Goal: Complete application form

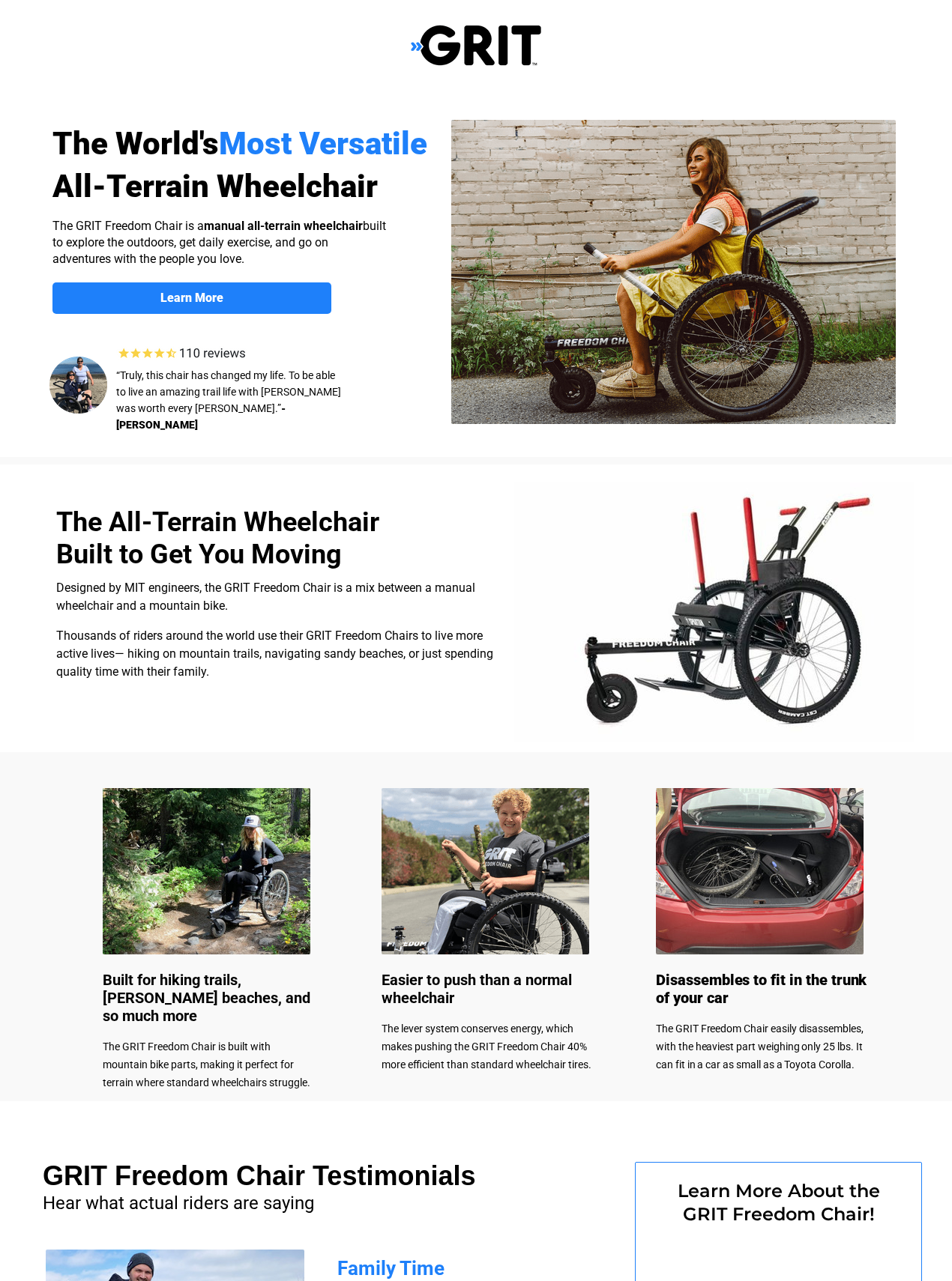
select select "US"
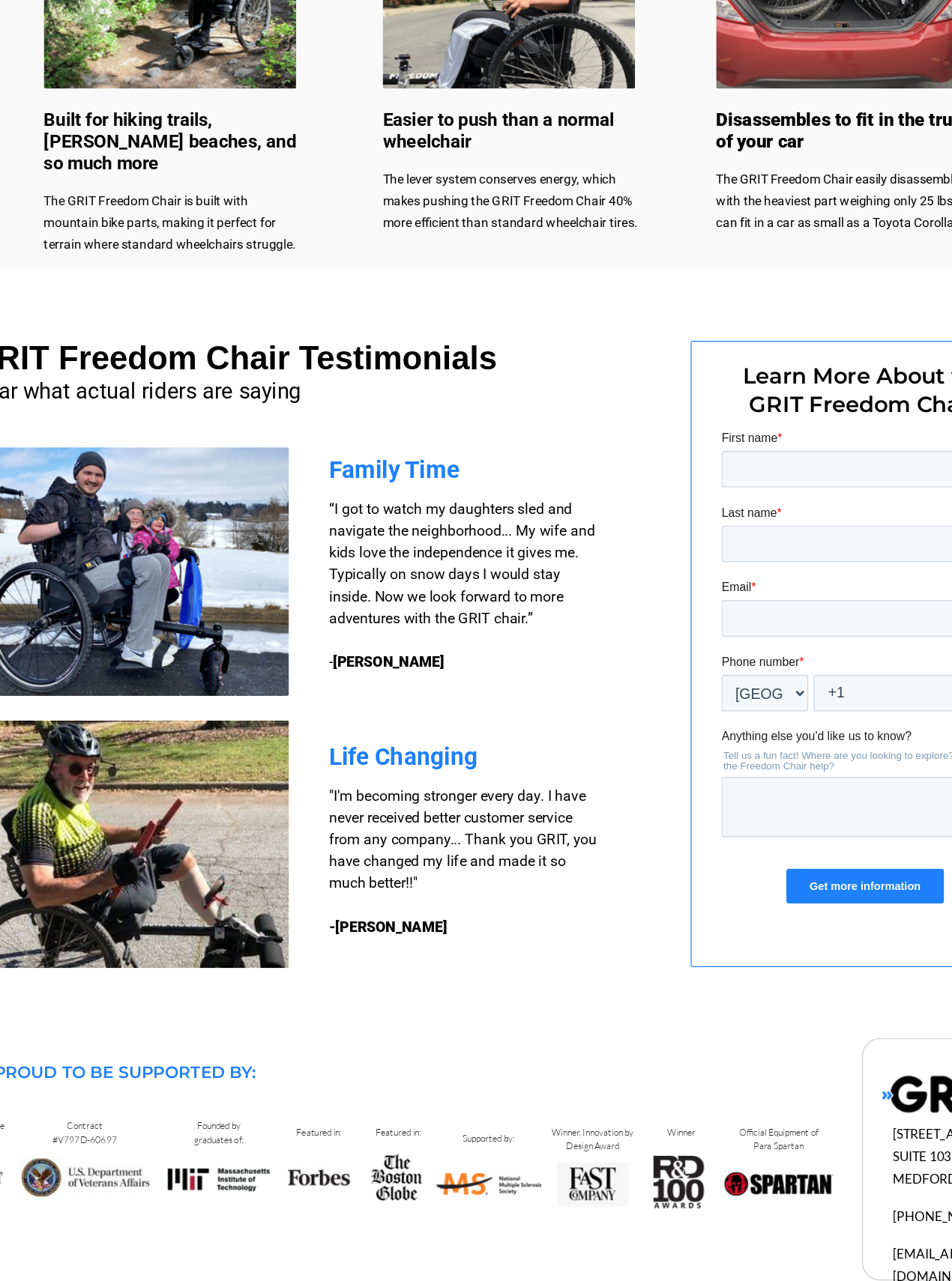
scroll to position [687, 0]
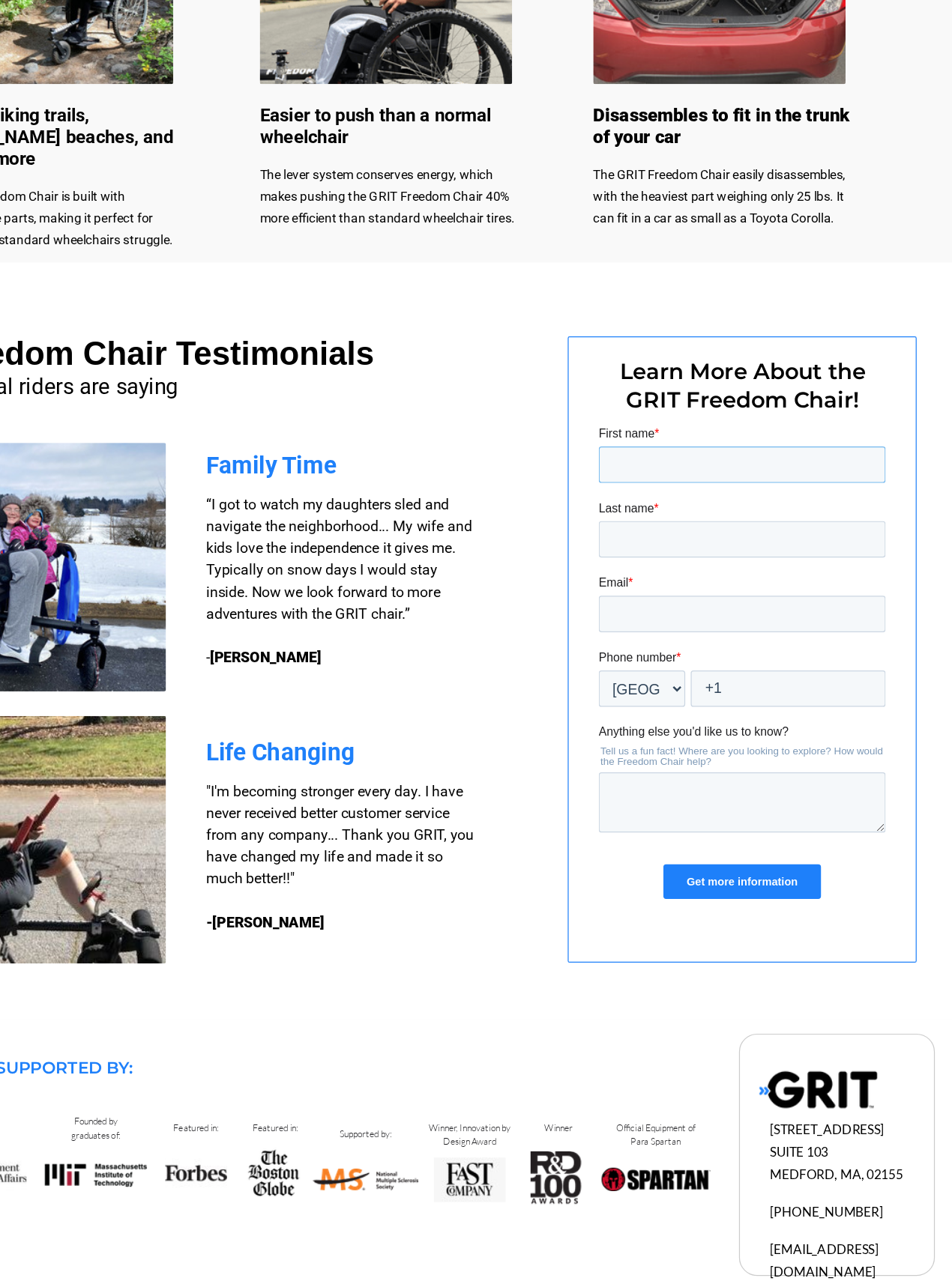
click at [727, 460] on input "First name *" at bounding box center [715, 457] width 236 height 30
type input "Sandra"
type input "Witt"
type input "sandyw2046@att.net"
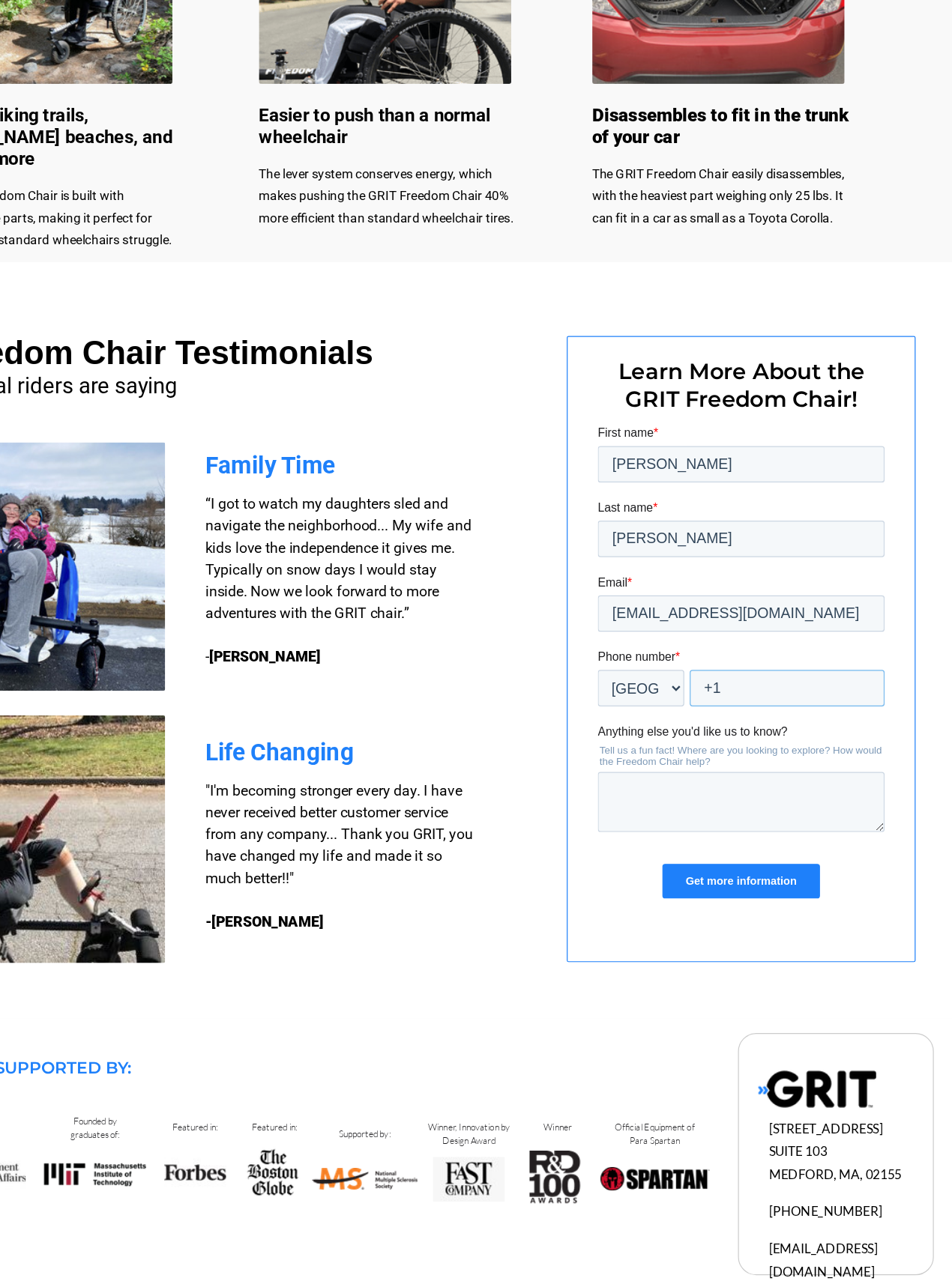
click at [750, 635] on input "+1" at bounding box center [752, 641] width 160 height 30
type input "+1 3053223870"
click at [728, 726] on textarea "Anything else you'd like us to know?" at bounding box center [715, 734] width 236 height 49
type textarea "Have Medicare set aside money so I need price and advantage"
click at [778, 797] on input "Get more information" at bounding box center [715, 799] width 129 height 29
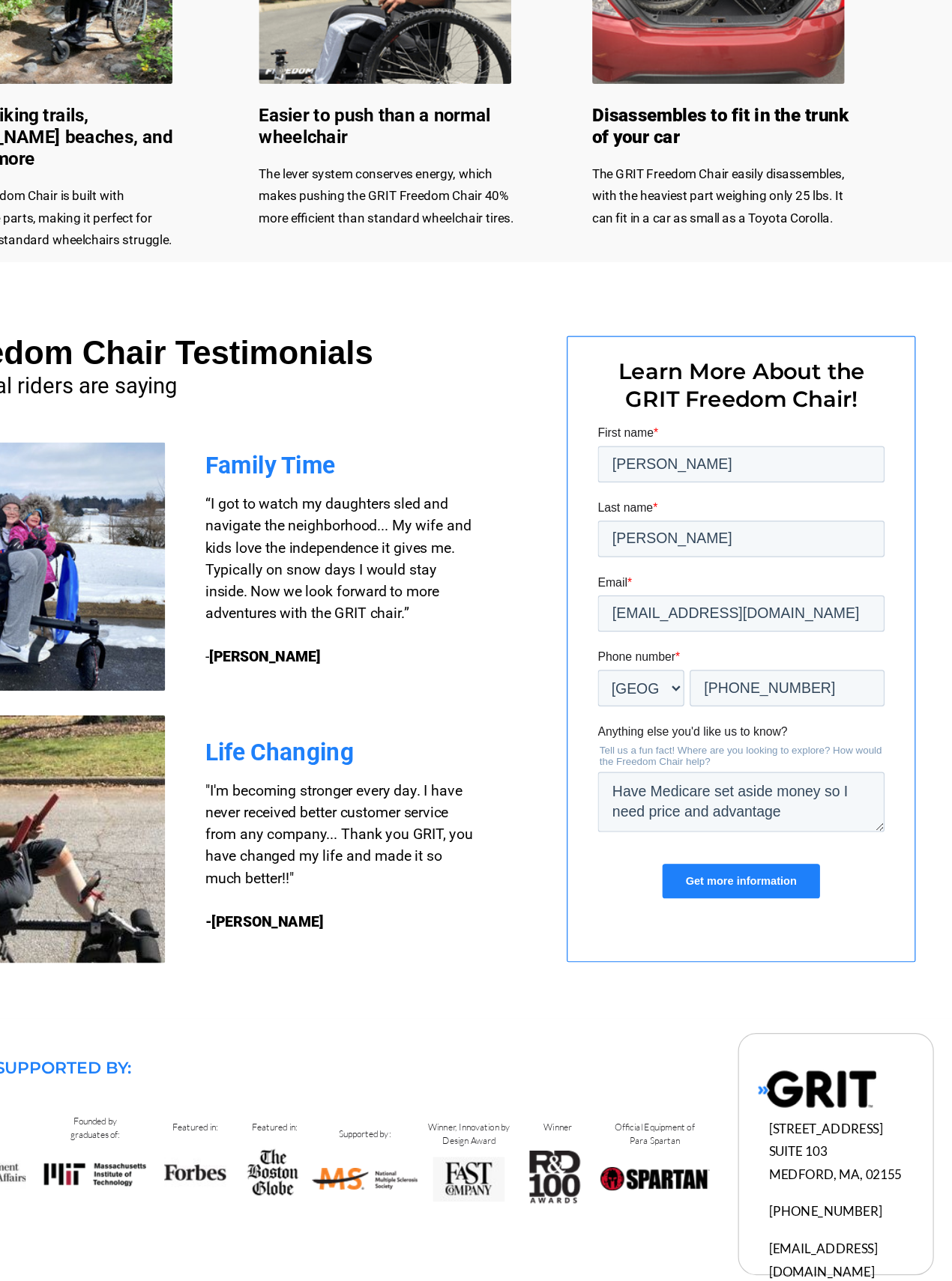
scroll to position [3, 0]
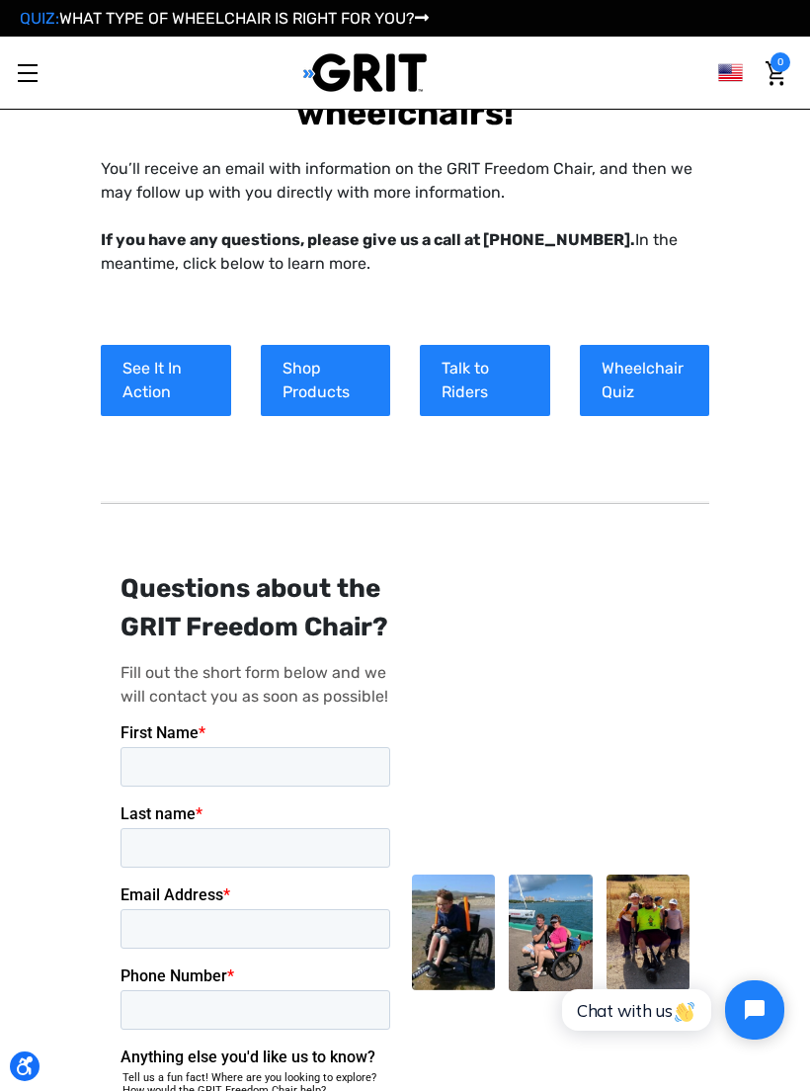
click at [611, 388] on link "Wheelchair Quiz" at bounding box center [645, 380] width 130 height 71
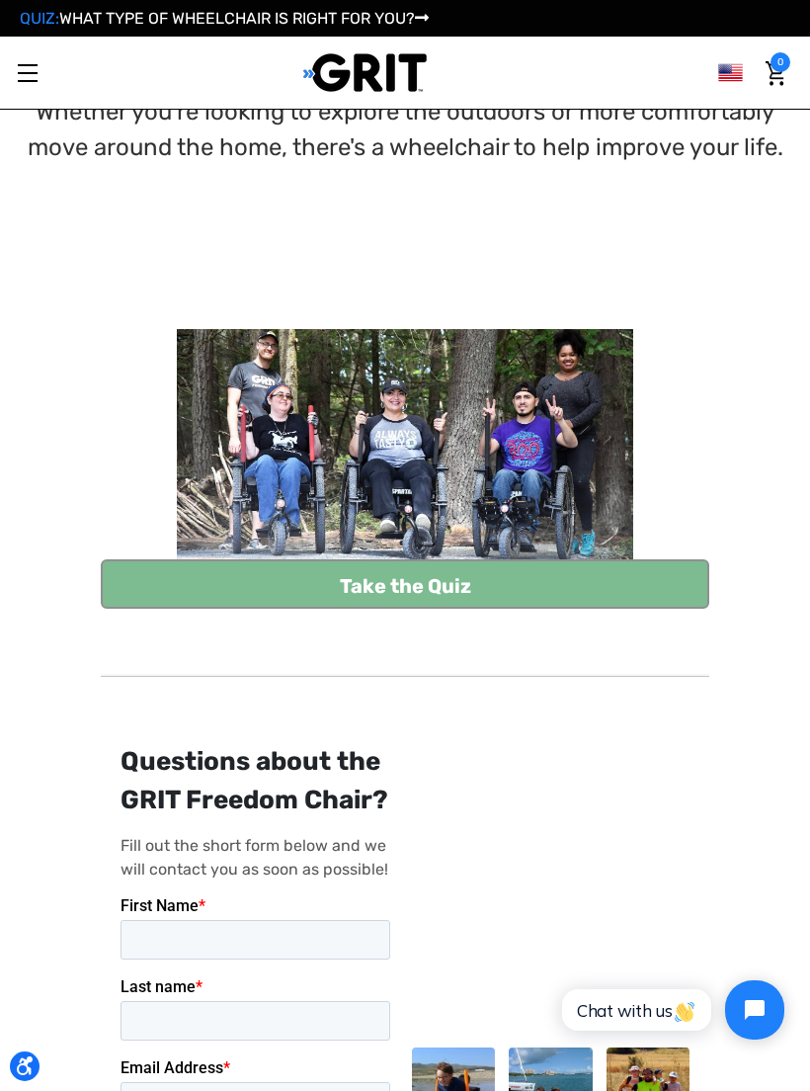
click at [11, 410] on div "Home Wheelchair Quiz What type of wheelchair is right for you? Whether you're l…" at bounding box center [405, 746] width 810 height 1543
click at [196, 415] on img at bounding box center [405, 444] width 456 height 230
click at [255, 598] on link "Take the Quiz" at bounding box center [405, 583] width 609 height 49
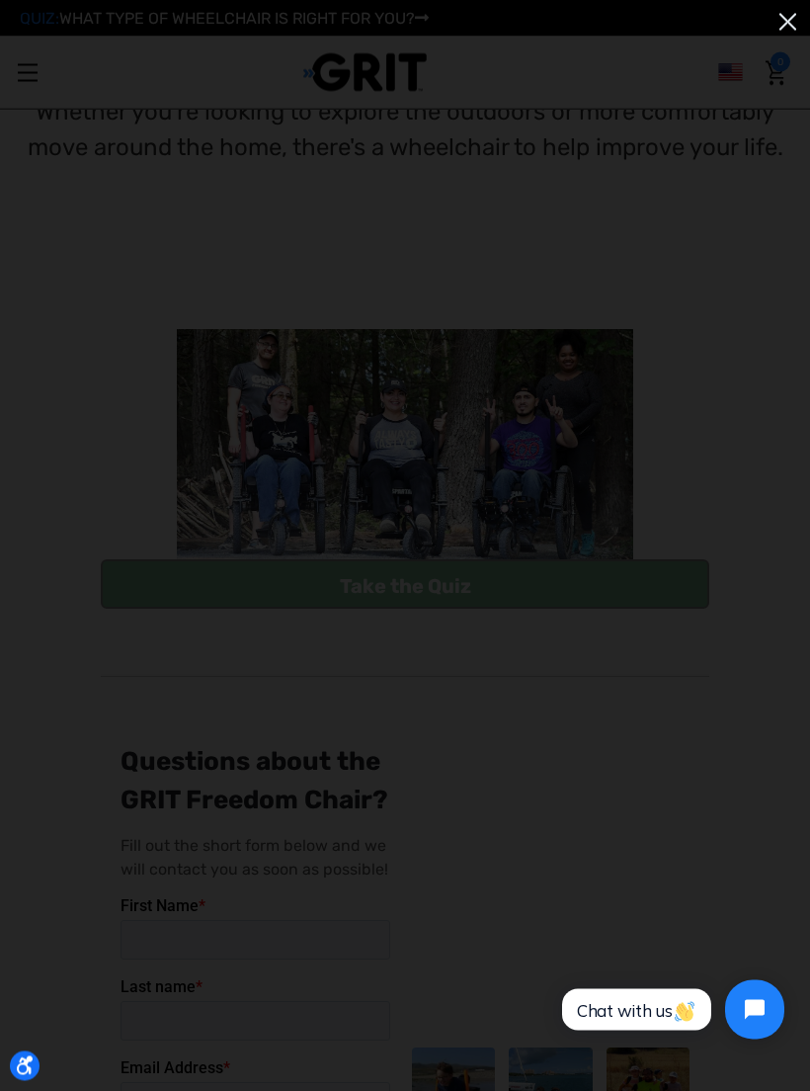
scroll to position [40, 0]
